Goal: Task Accomplishment & Management: Manage account settings

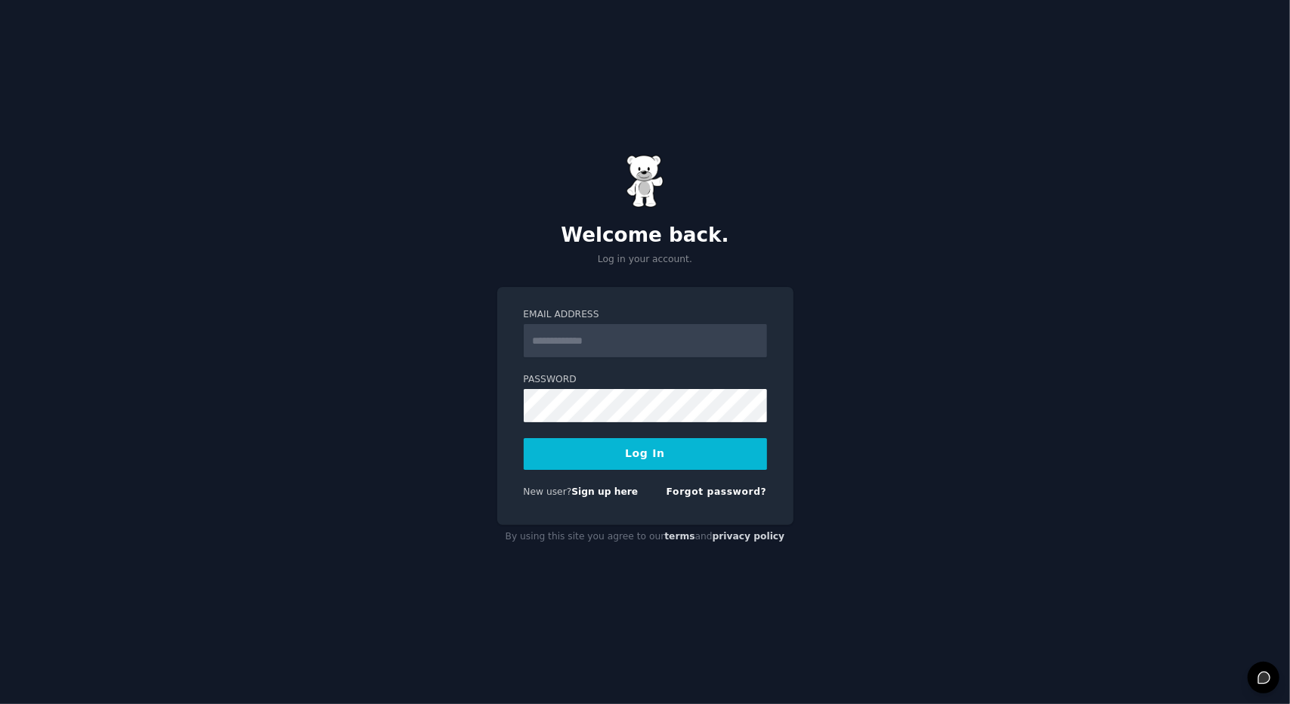
type input "**********"
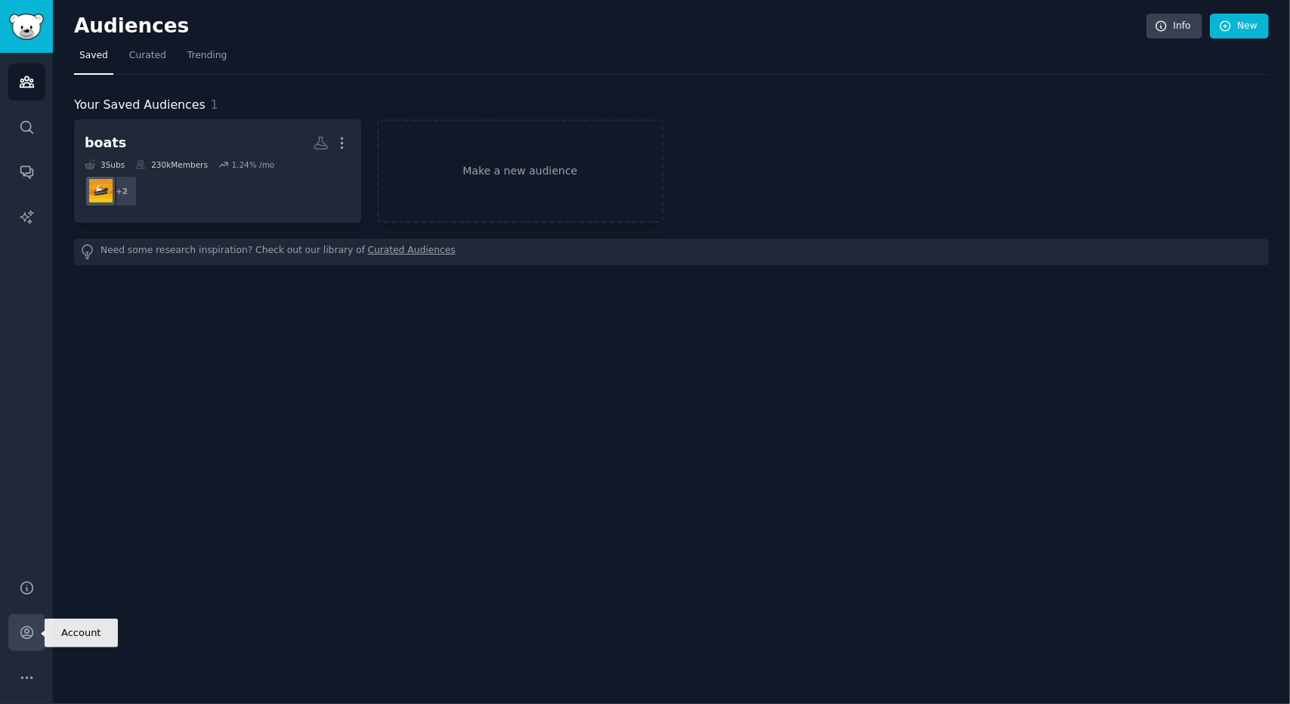
click at [22, 627] on icon "Sidebar" at bounding box center [27, 633] width 16 height 16
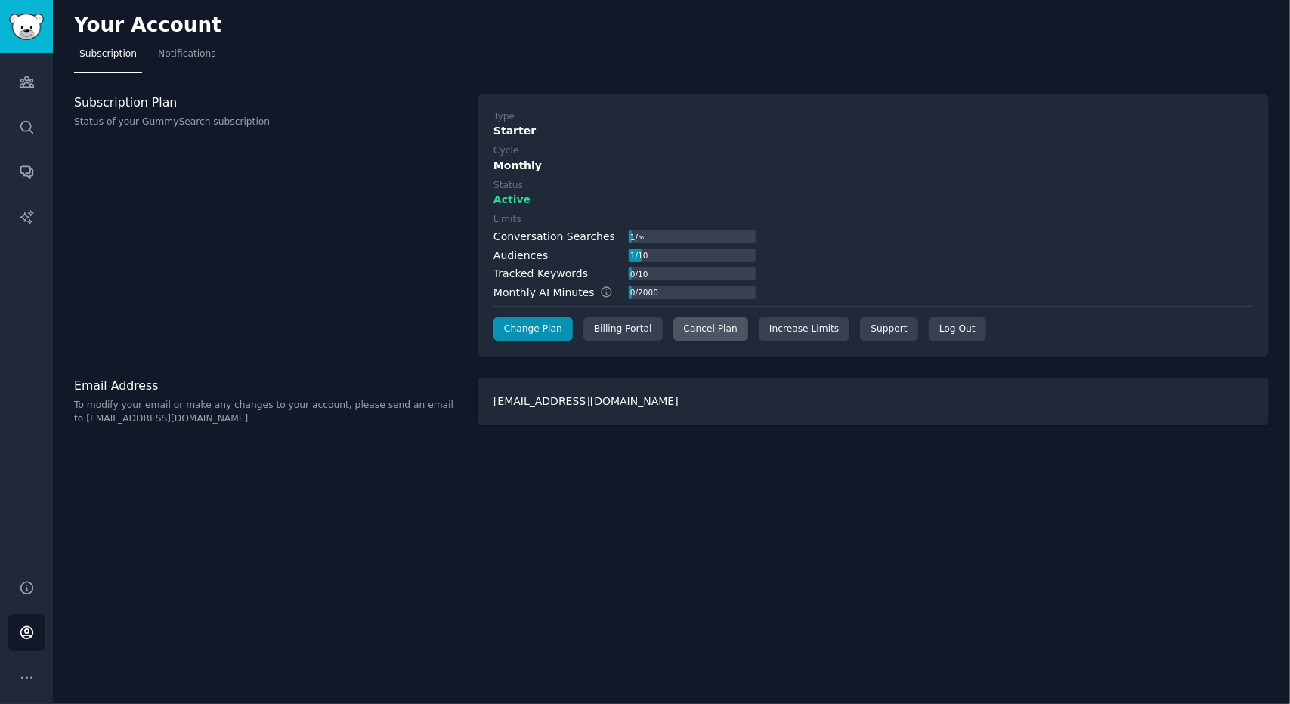
click at [691, 330] on div "Cancel Plan" at bounding box center [710, 329] width 75 height 24
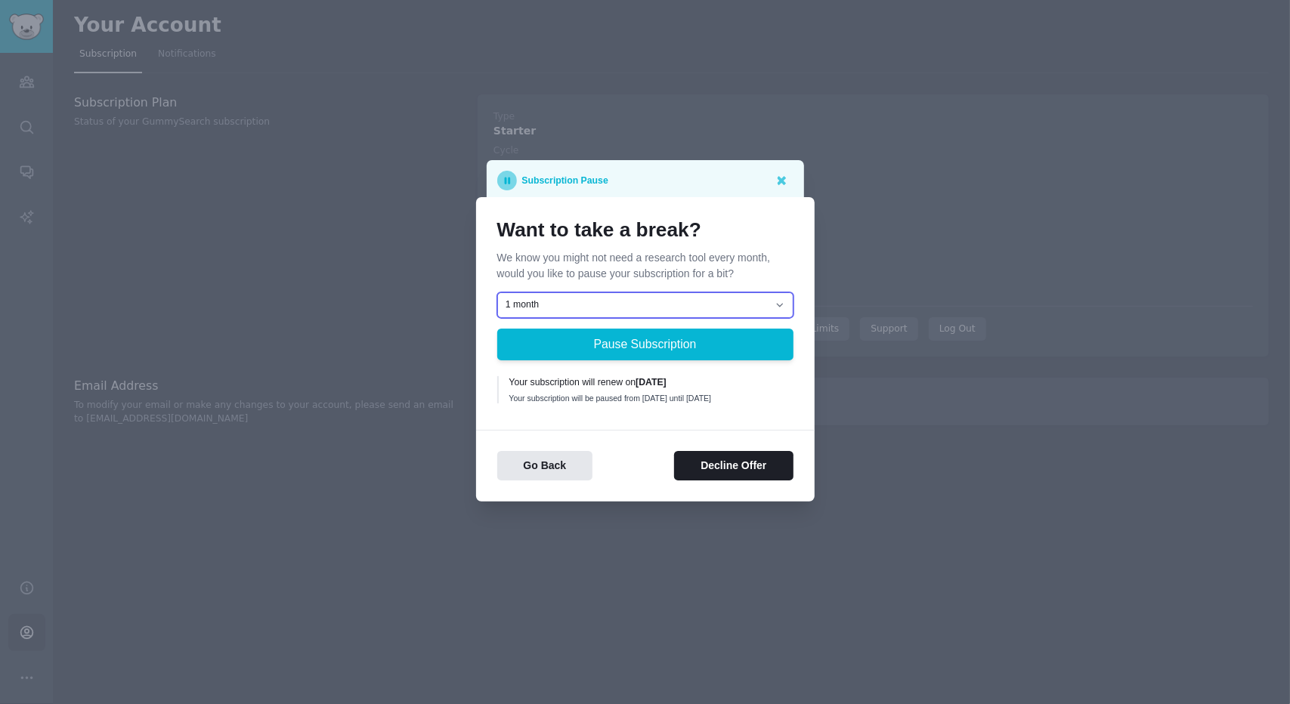
click at [710, 300] on select "1 month 2 months 3 months Choose a custom date to resume" at bounding box center [645, 306] width 296 height 26
click at [715, 480] on button "Decline Offer" at bounding box center [733, 465] width 119 height 29
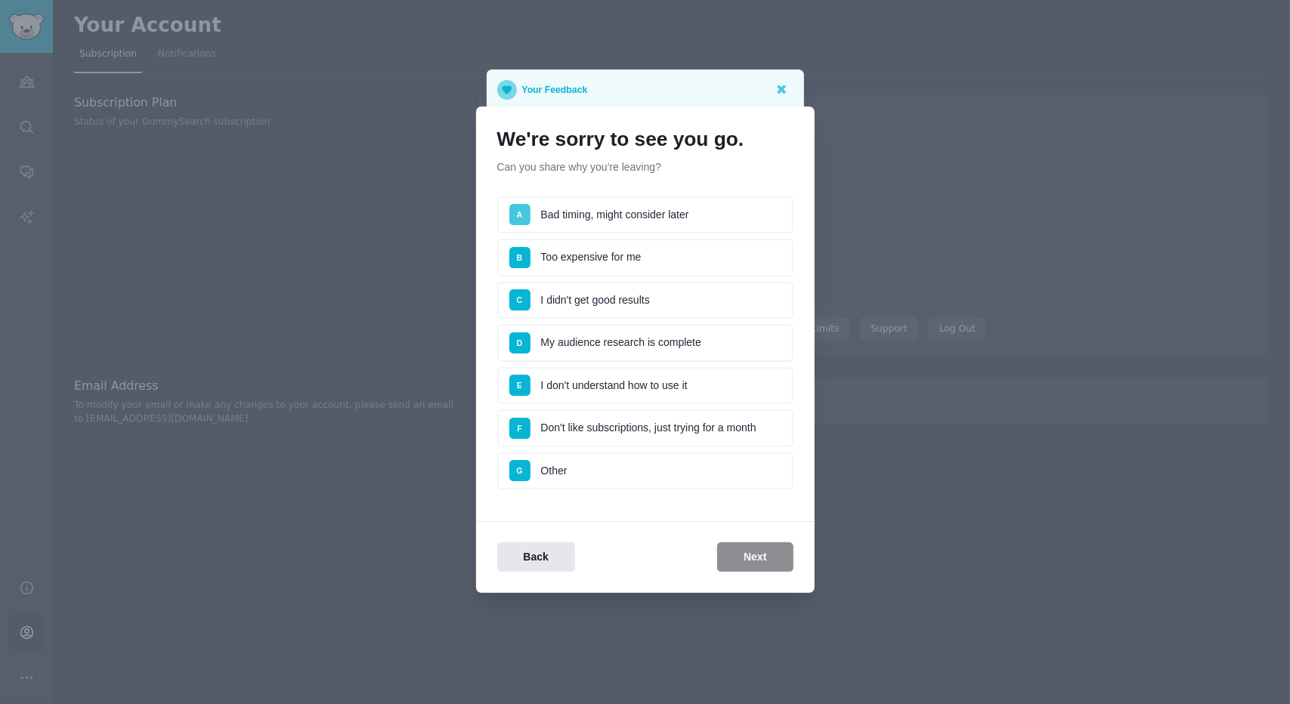
click at [524, 212] on span "A" at bounding box center [519, 214] width 21 height 21
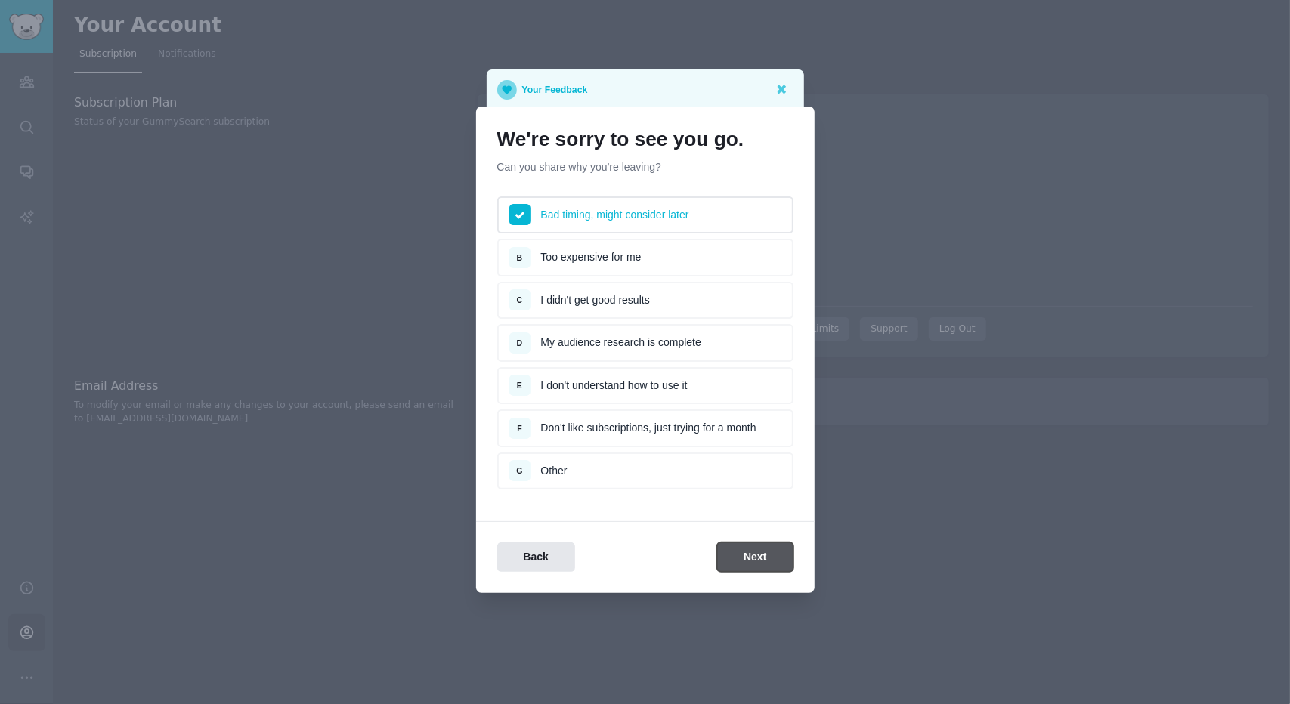
click at [739, 556] on button "Next" at bounding box center [755, 557] width 76 height 29
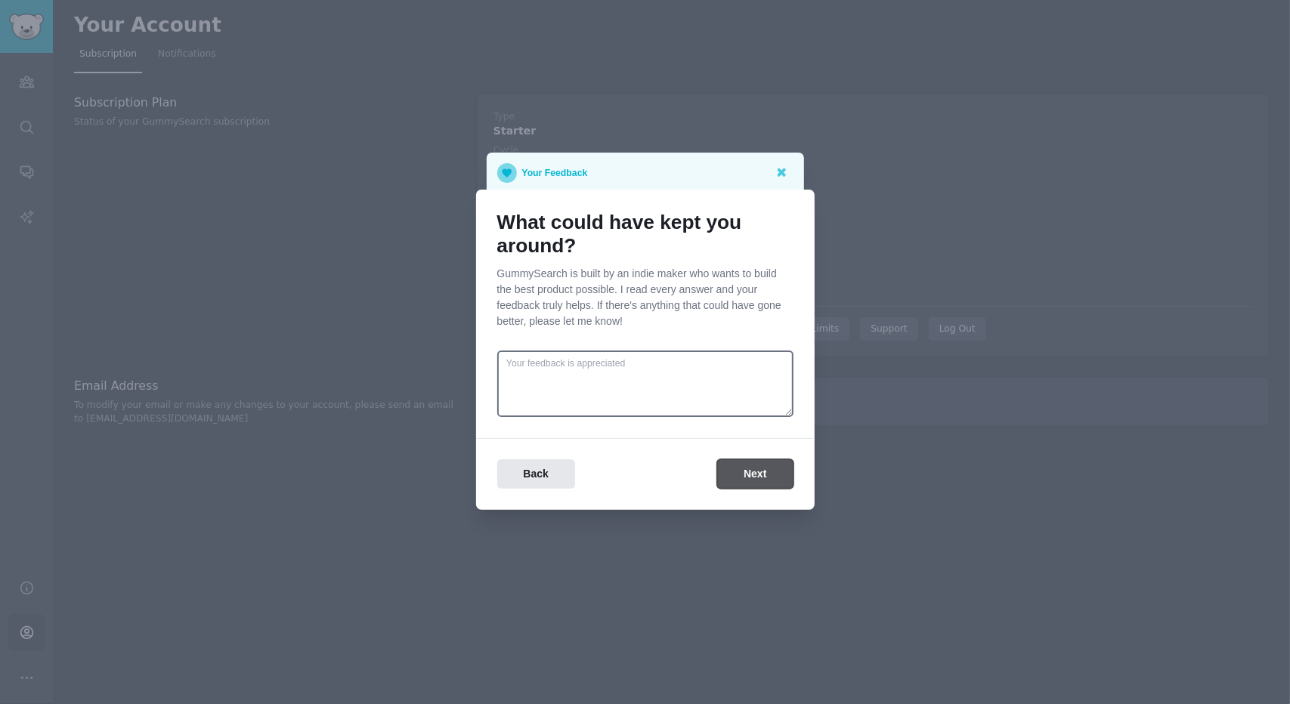
click at [772, 475] on button "Next" at bounding box center [755, 474] width 76 height 29
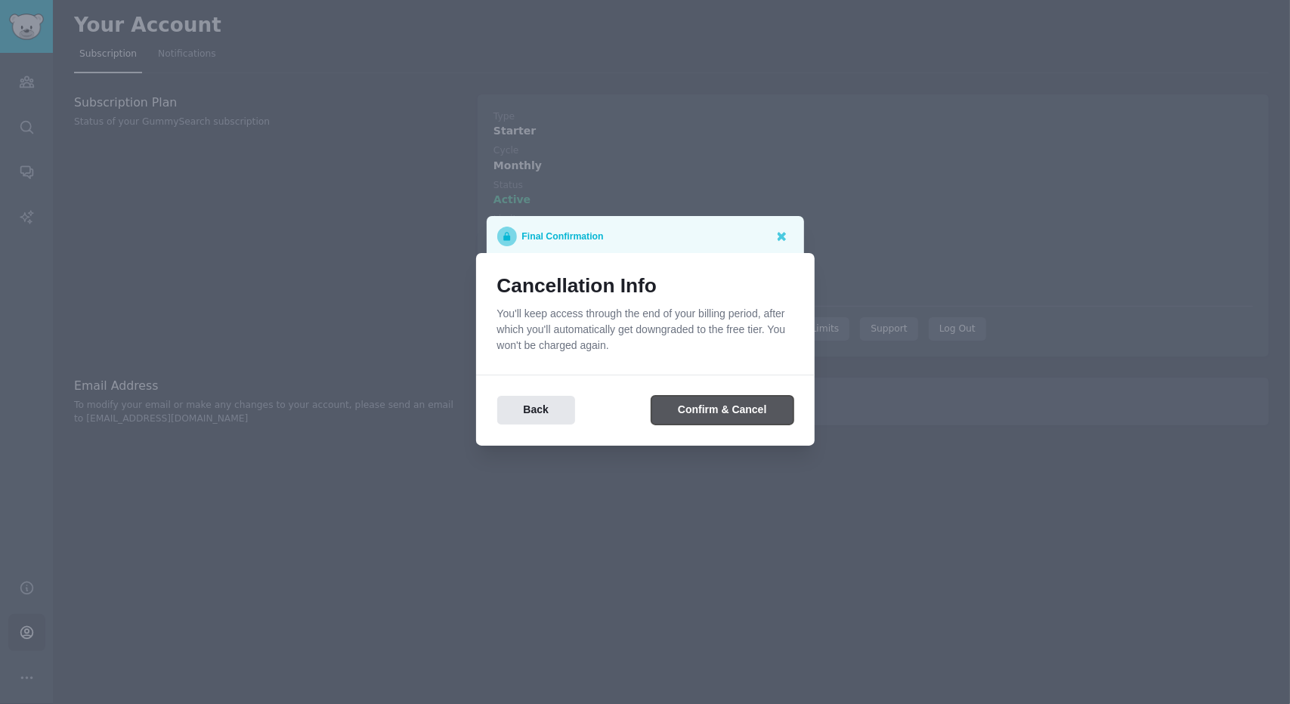
click at [714, 407] on button "Confirm & Cancel" at bounding box center [722, 410] width 141 height 29
